Goal: Task Accomplishment & Management: Manage account settings

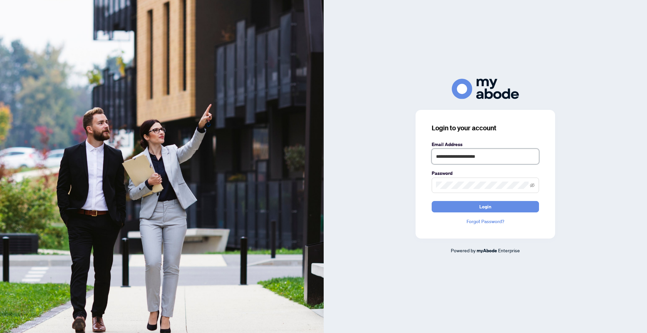
click at [494, 160] on input "**********" at bounding box center [485, 156] width 107 height 15
type input "**********"
click at [485, 204] on span "Login" at bounding box center [485, 207] width 12 height 11
